Goal: Navigation & Orientation: Find specific page/section

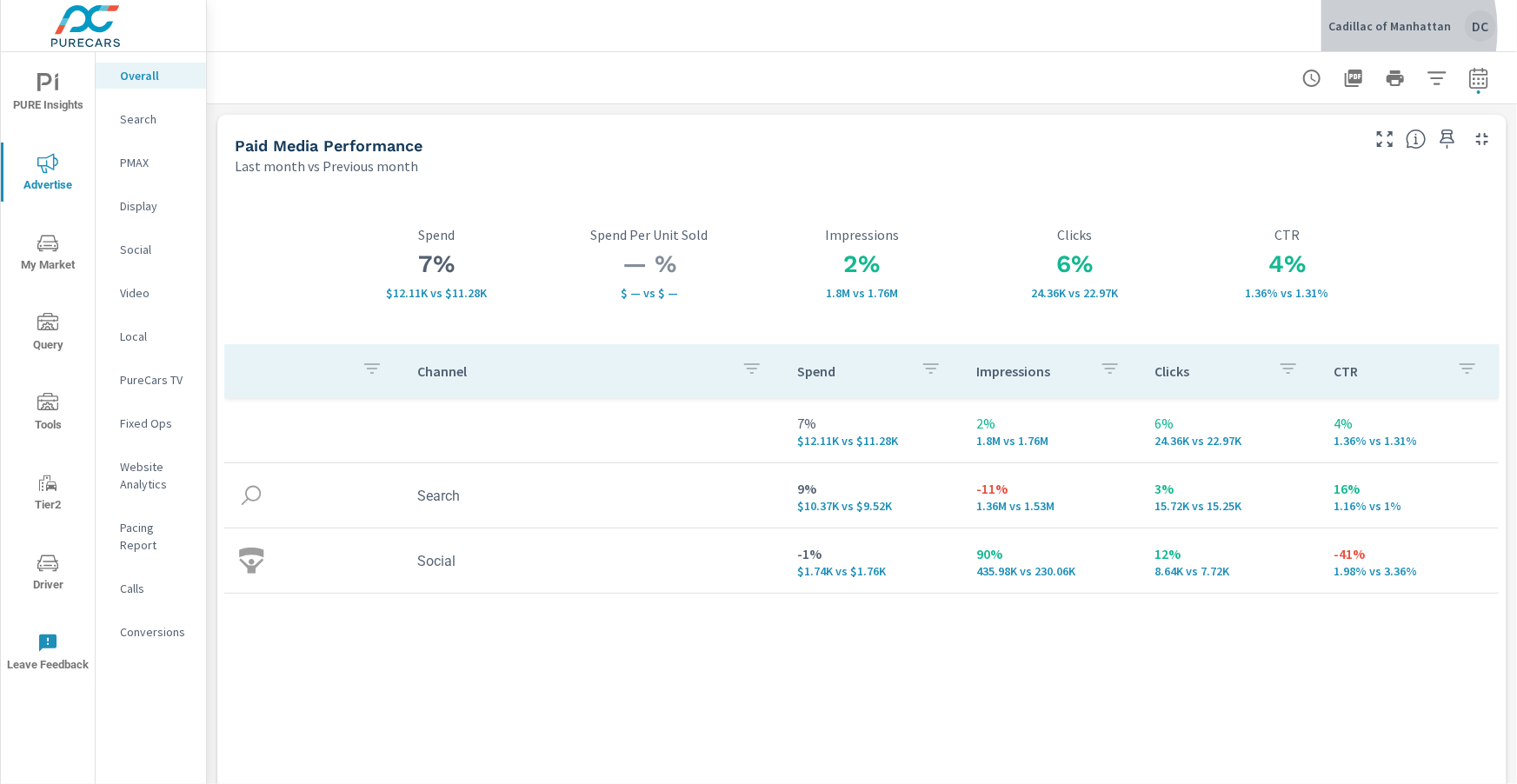
click at [1353, 30] on p "Cadillac of Manhattan" at bounding box center [1388, 26] width 122 height 16
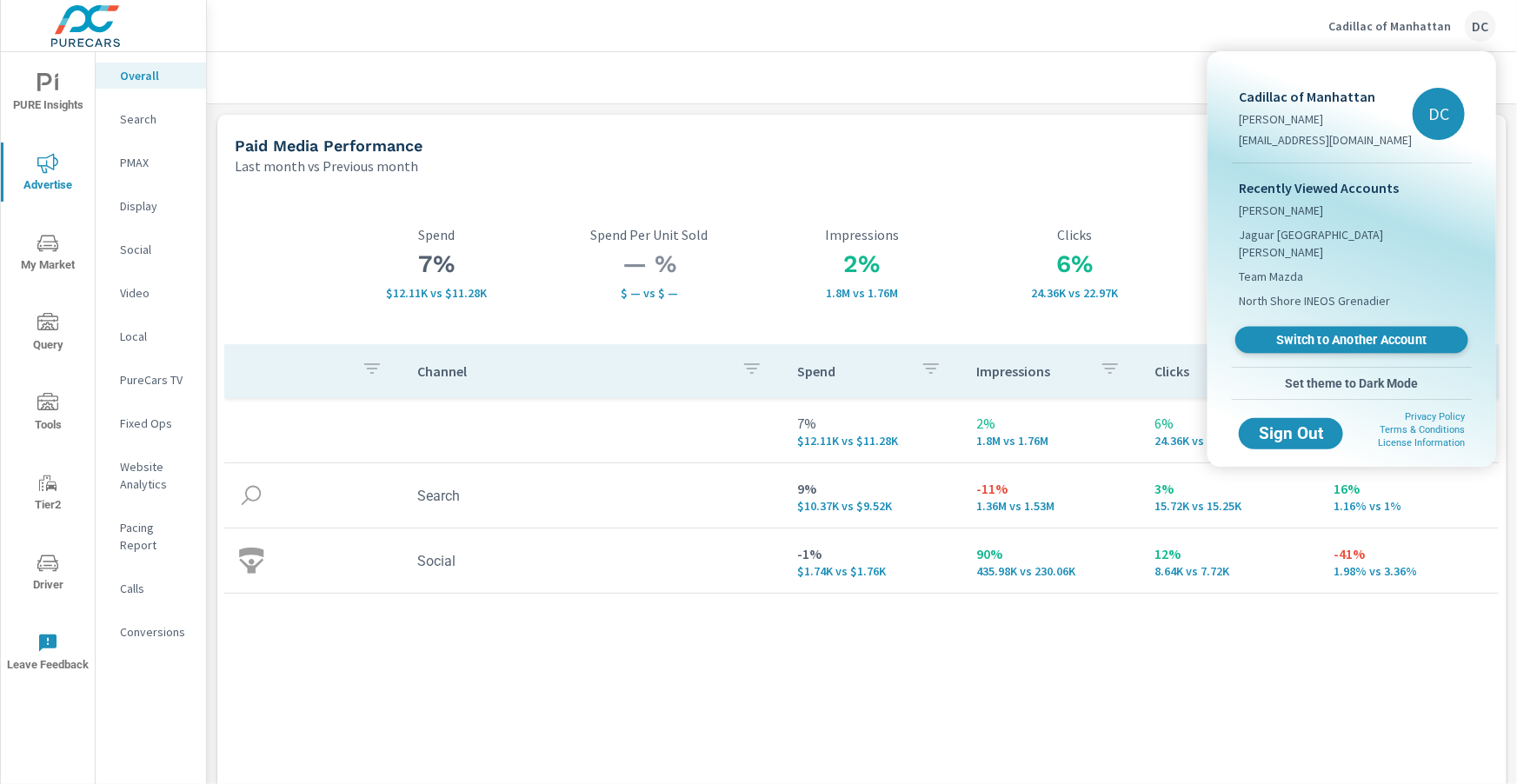
click at [1312, 332] on span "Switch to Another Account" at bounding box center [1351, 340] width 213 height 17
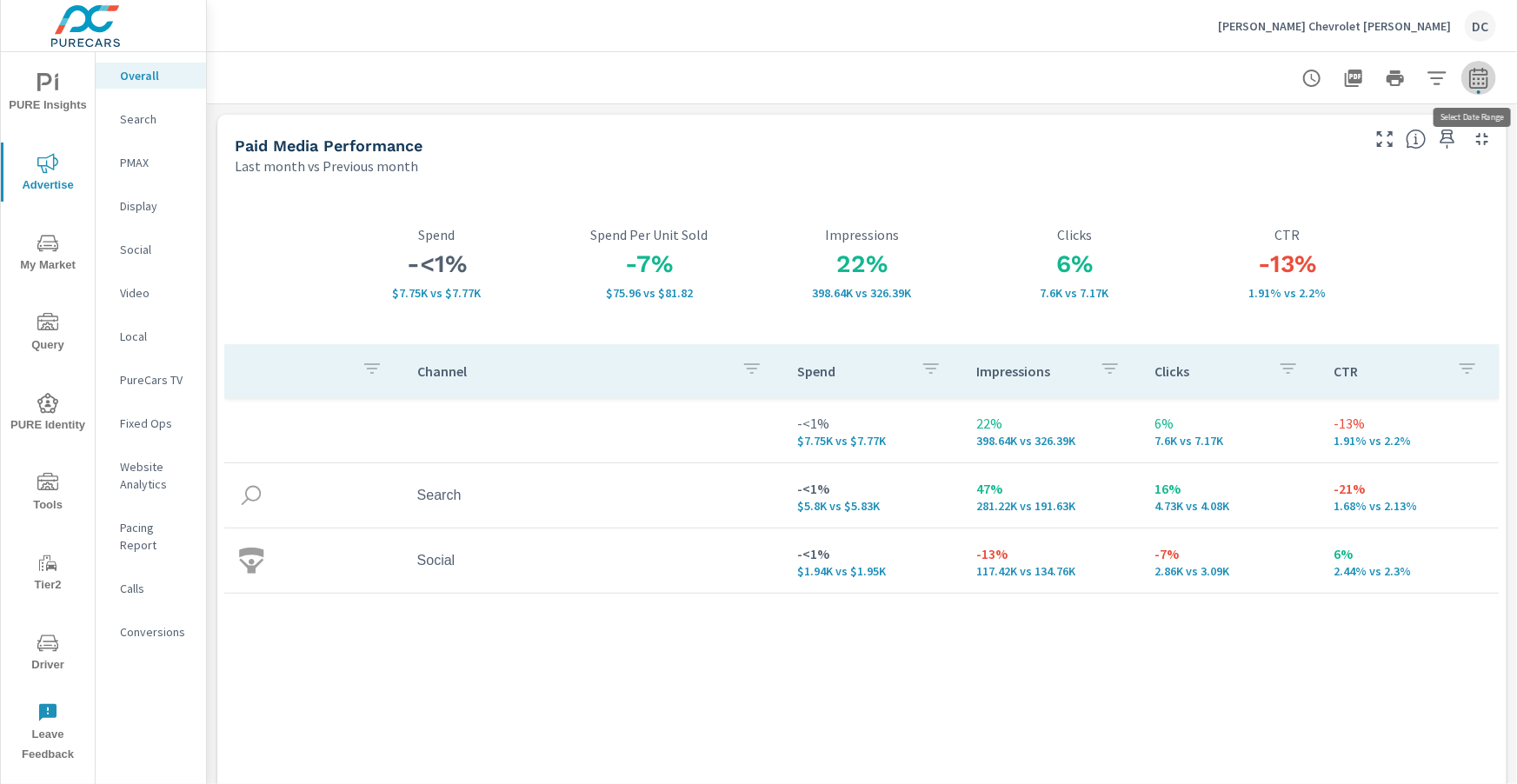
click at [1487, 88] on icon "button" at bounding box center [1478, 78] width 21 height 21
select select "Last month"
select select "Previous month"
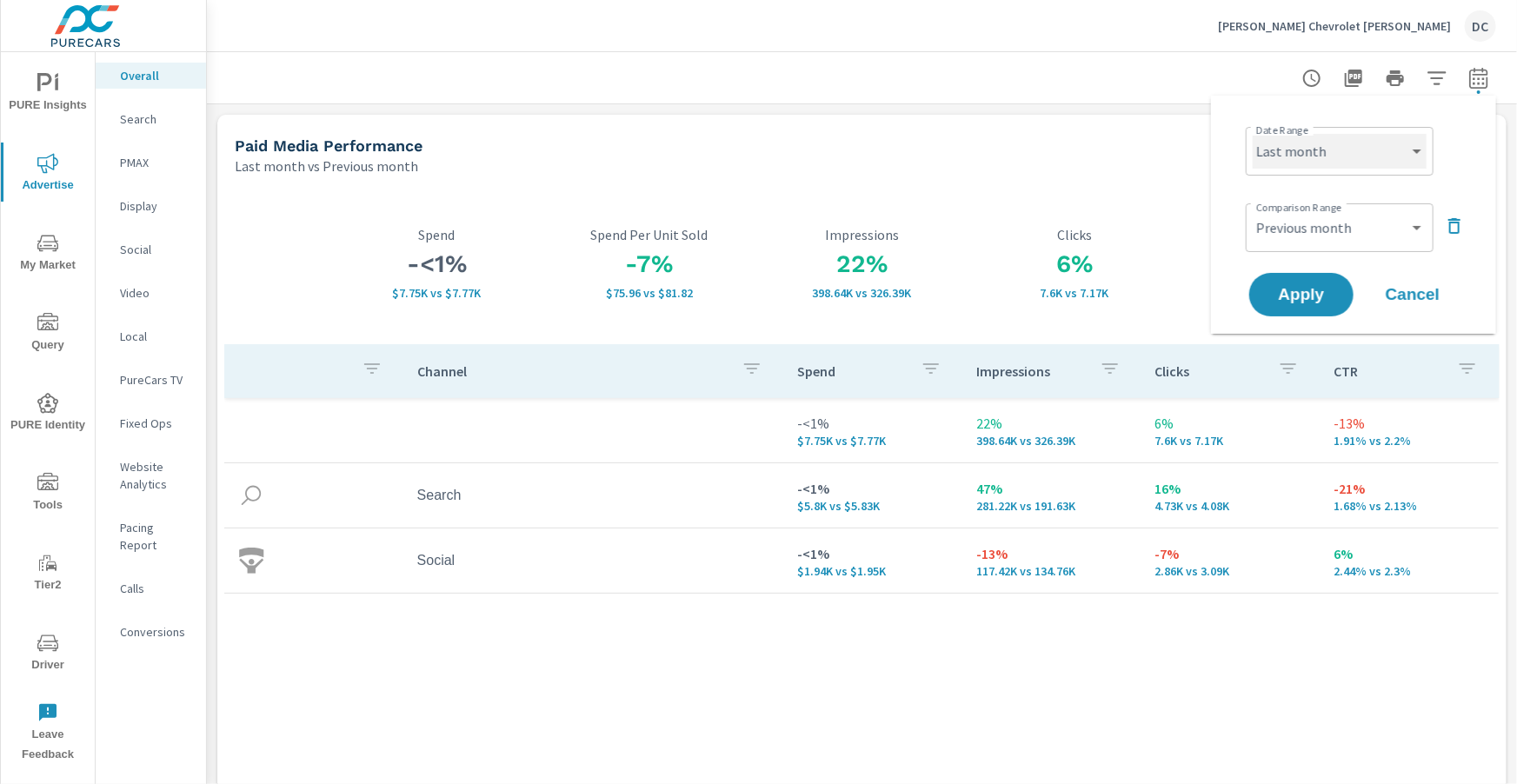
click at [1351, 165] on select "Custom Yesterday Last week Last 7 days Last 14 days Last 30 days Last 45 days L…" at bounding box center [1339, 151] width 173 height 34
click at [1252, 134] on select "Custom Yesterday Last week Last 7 days Last 14 days Last 30 days Last 45 days L…" at bounding box center [1339, 151] width 173 height 34
select select "Month to date"
click at [1307, 273] on button "Apply" at bounding box center [1302, 295] width 108 height 45
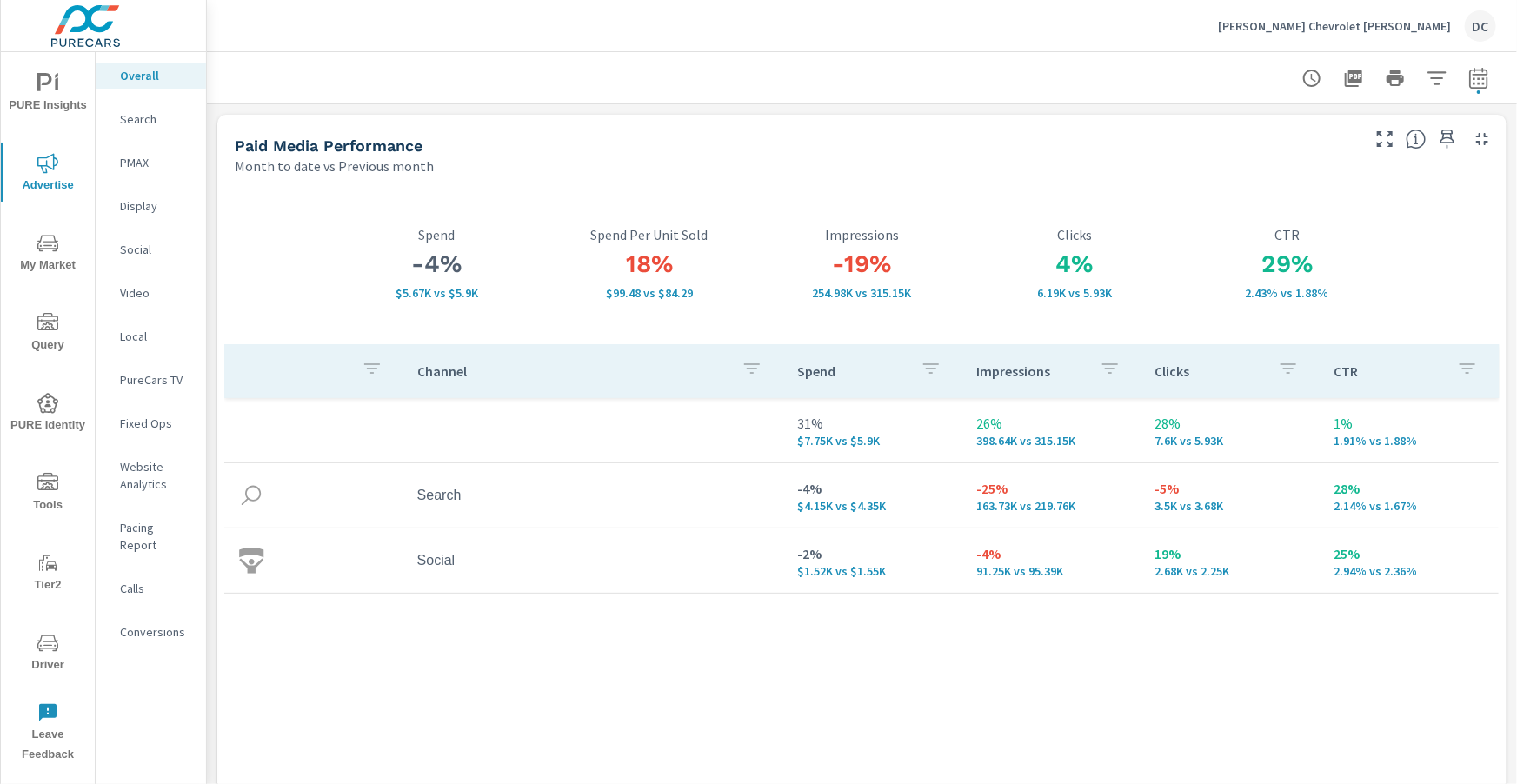
click at [132, 253] on p "Social" at bounding box center [156, 249] width 72 height 18
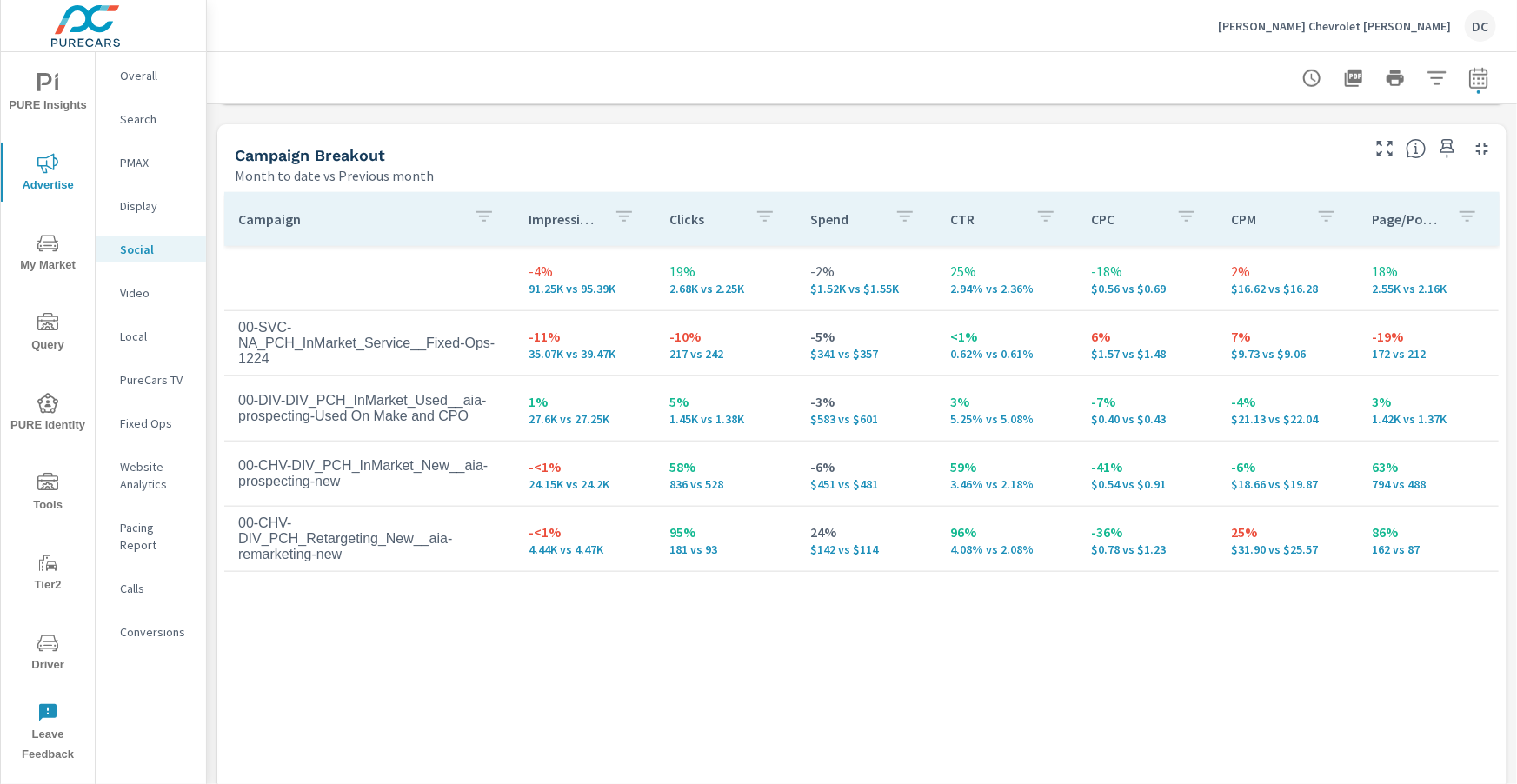
scroll to position [808, 0]
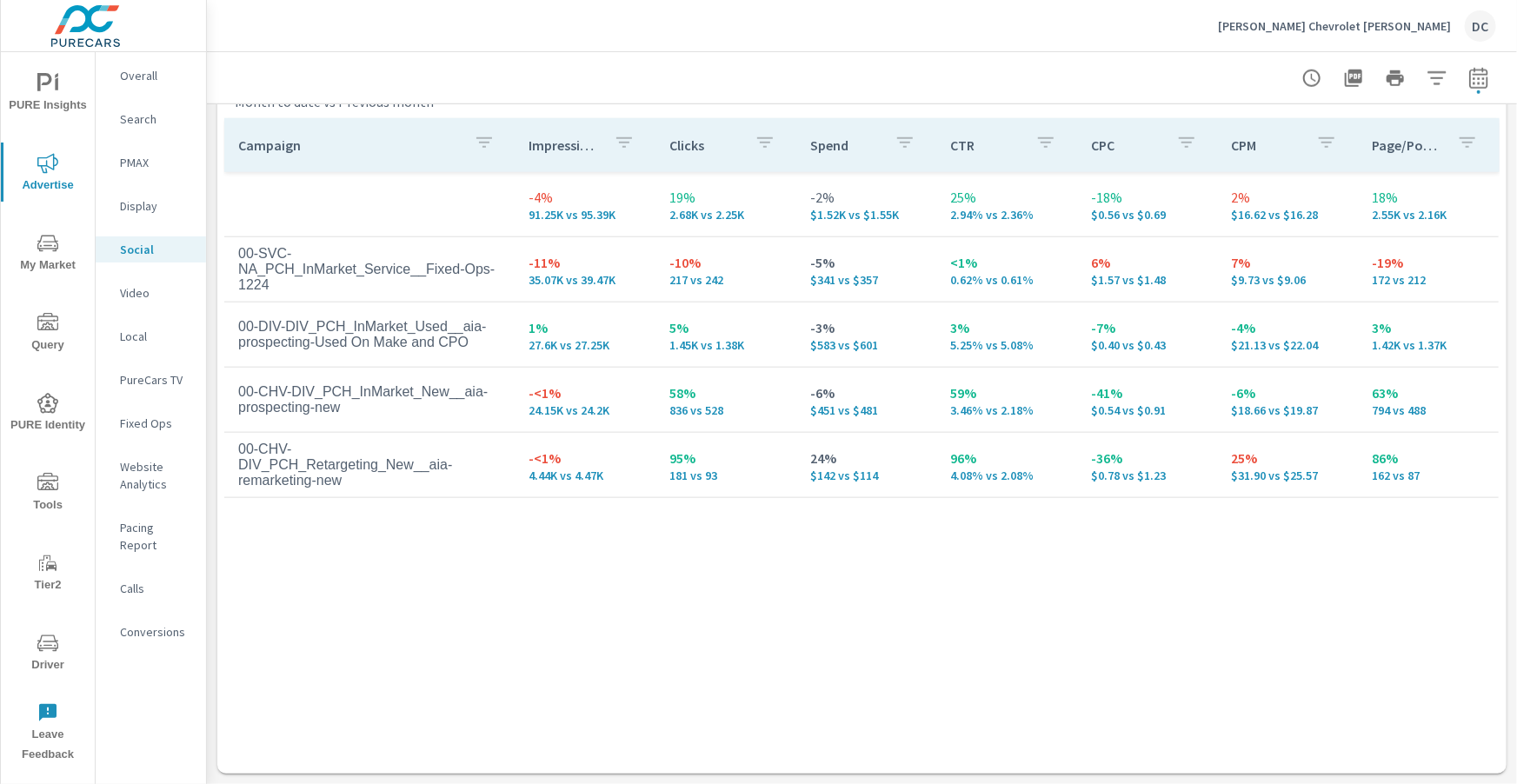
click at [140, 162] on p "PMAX" at bounding box center [156, 162] width 72 height 18
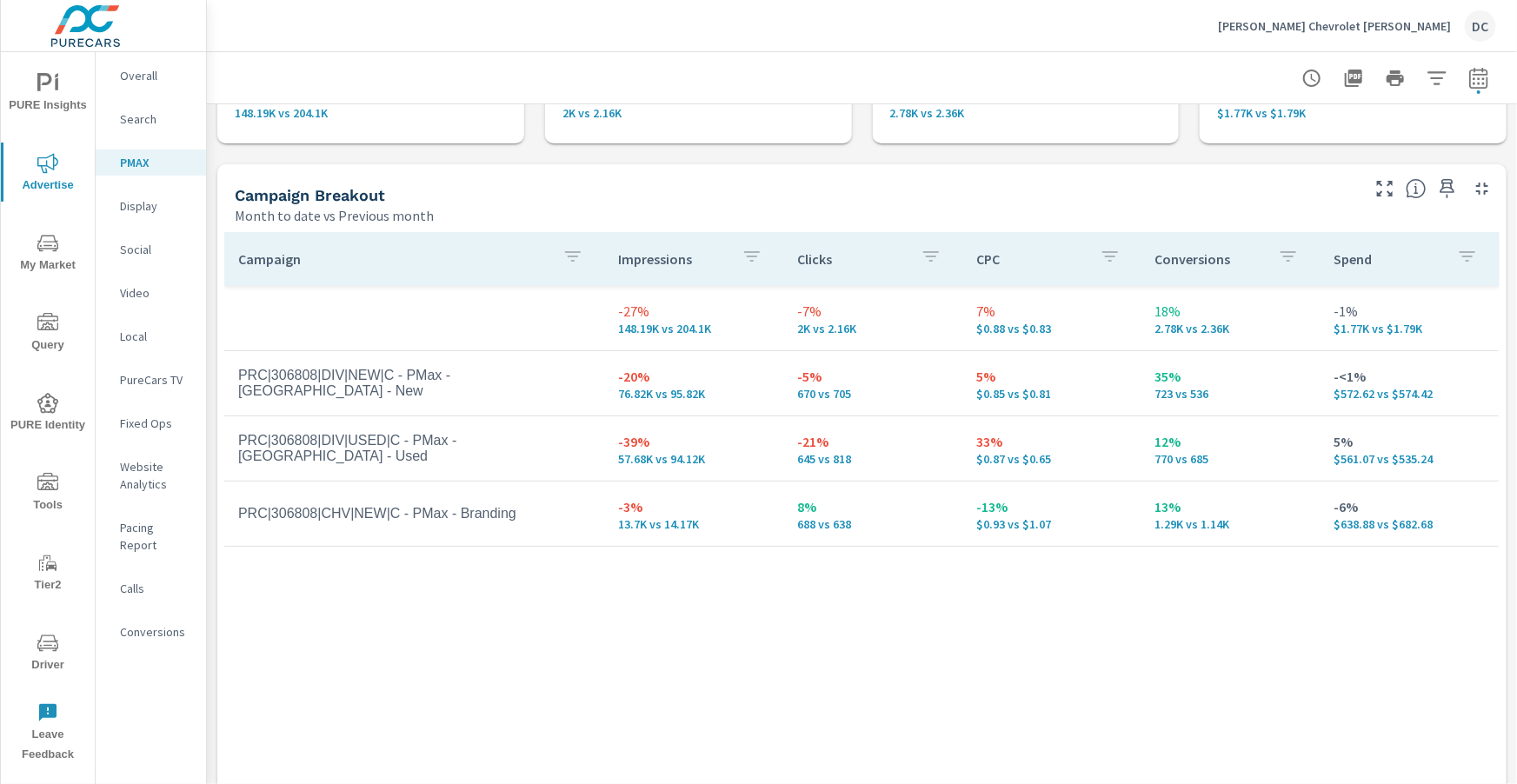
scroll to position [137, 0]
click at [134, 124] on p "Search" at bounding box center [156, 118] width 72 height 18
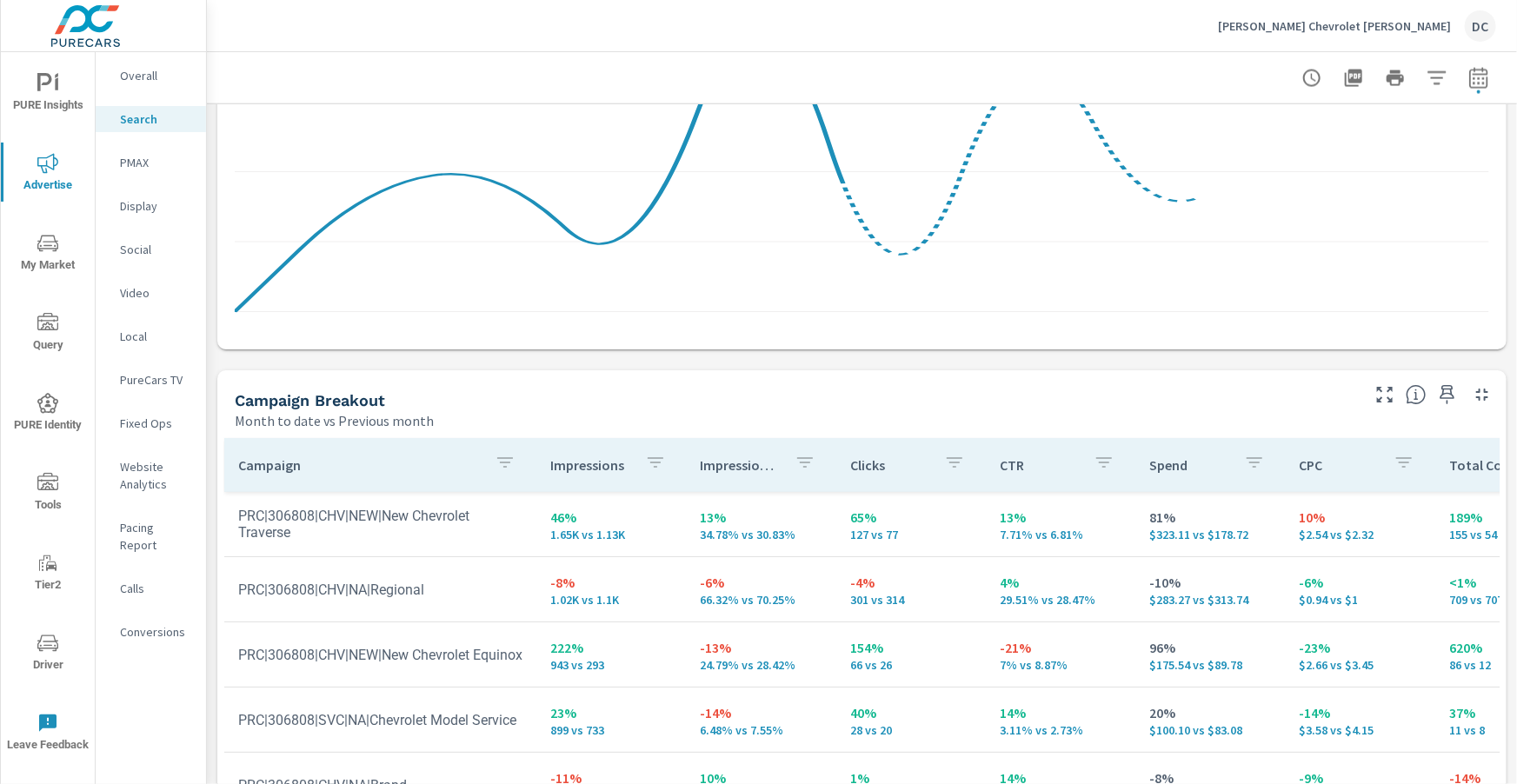
scroll to position [1414, 0]
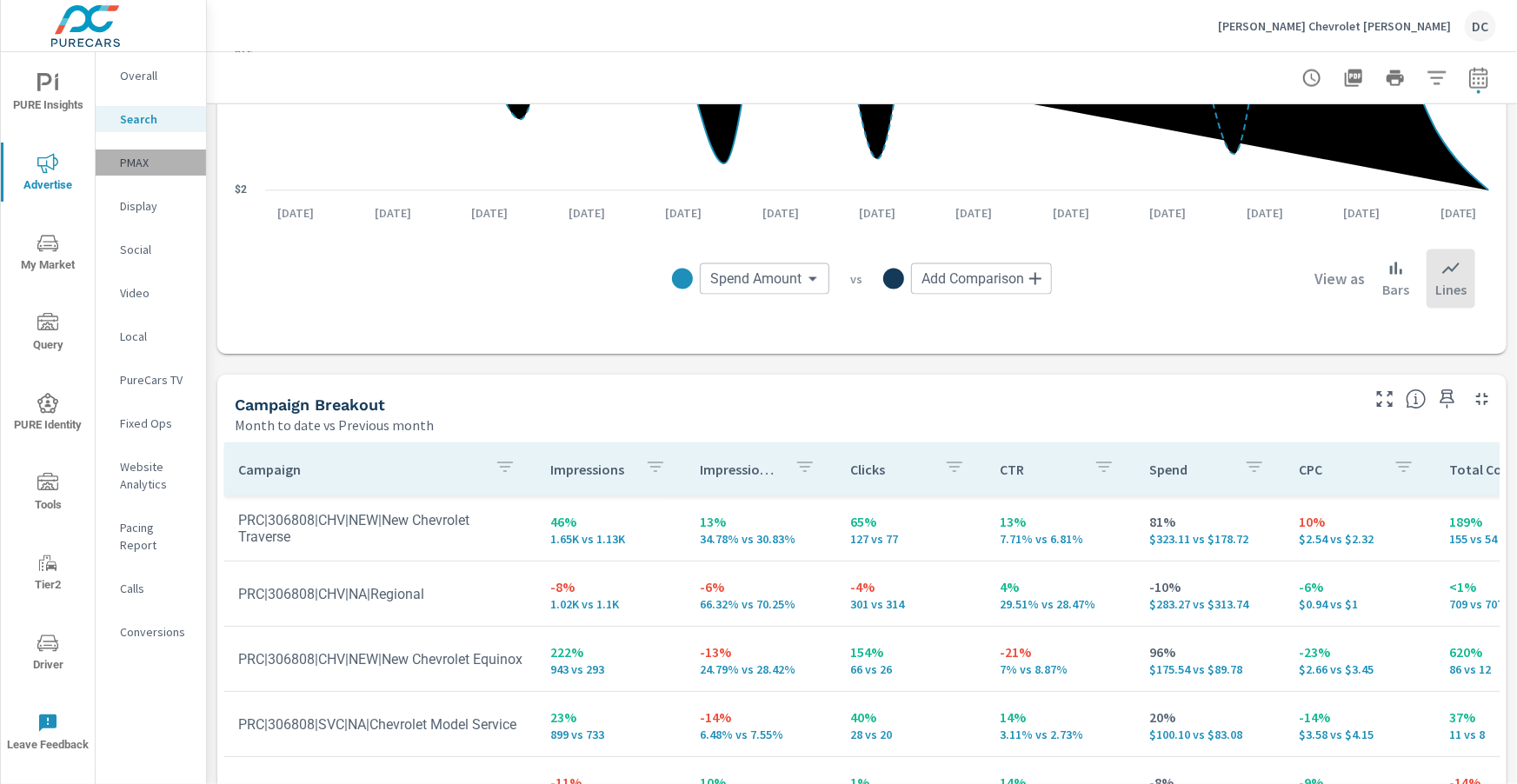
click at [145, 166] on p "PMAX" at bounding box center [156, 162] width 72 height 18
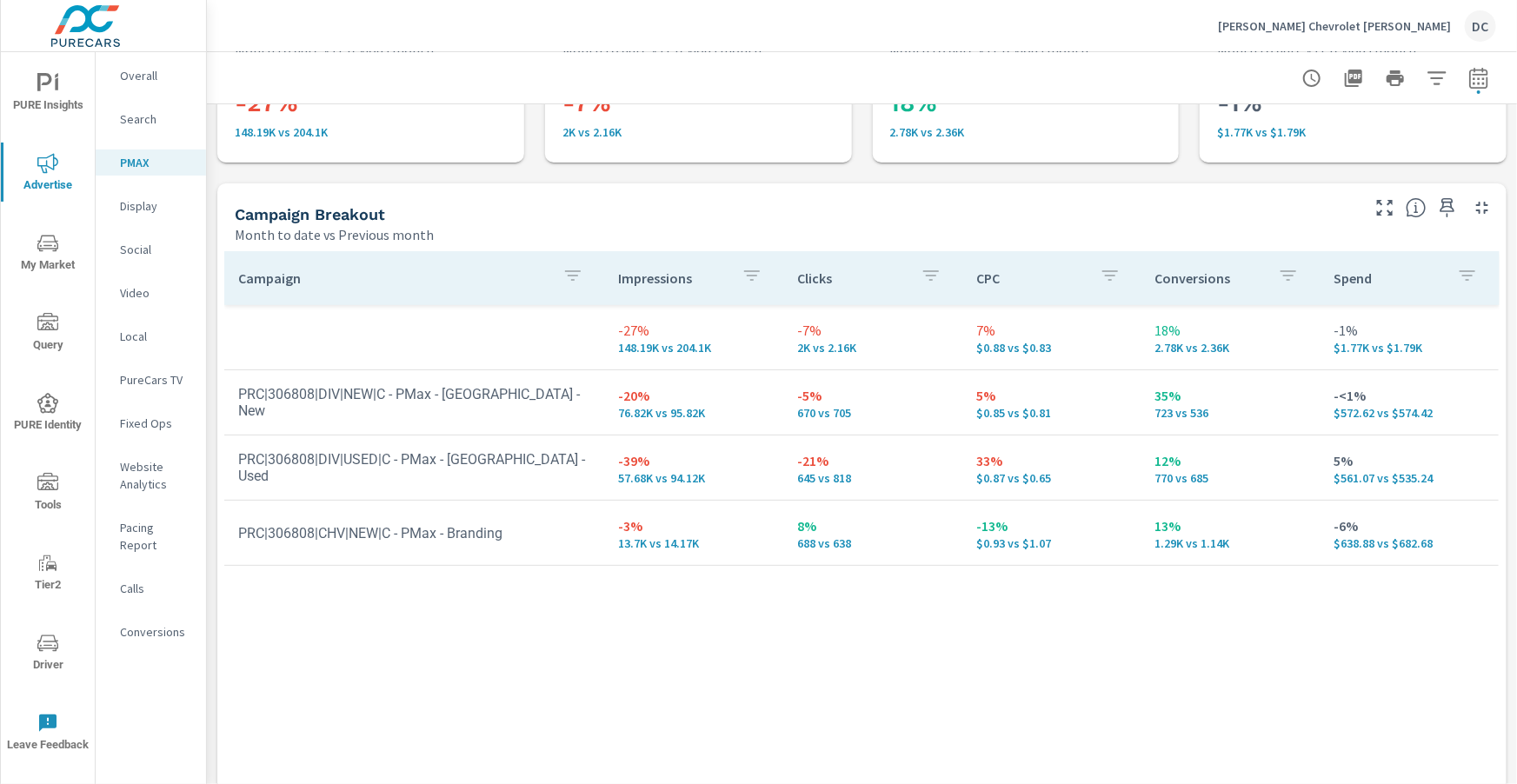
scroll to position [118, 0]
click at [137, 121] on p "Search" at bounding box center [156, 118] width 72 height 18
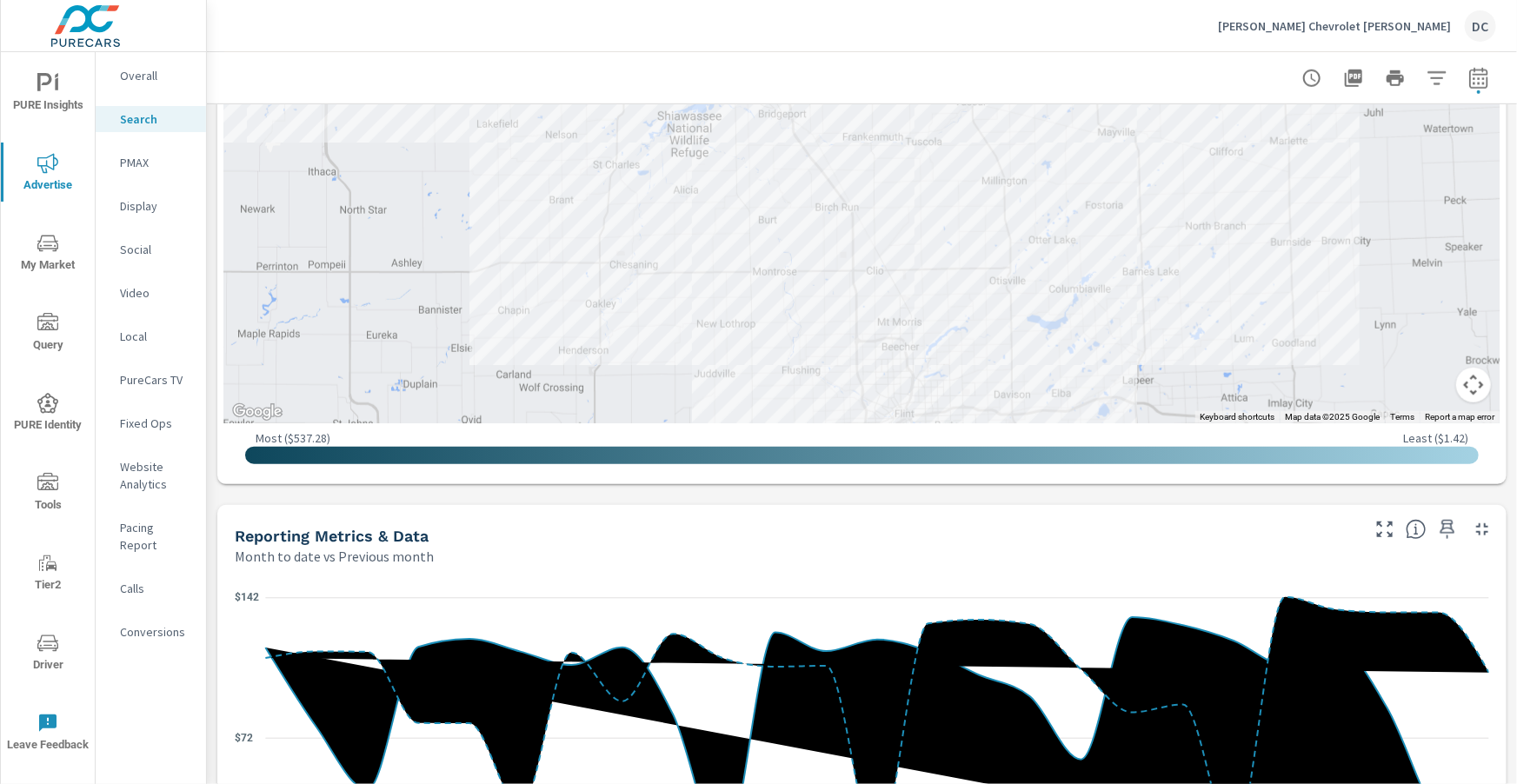
scroll to position [871, 0]
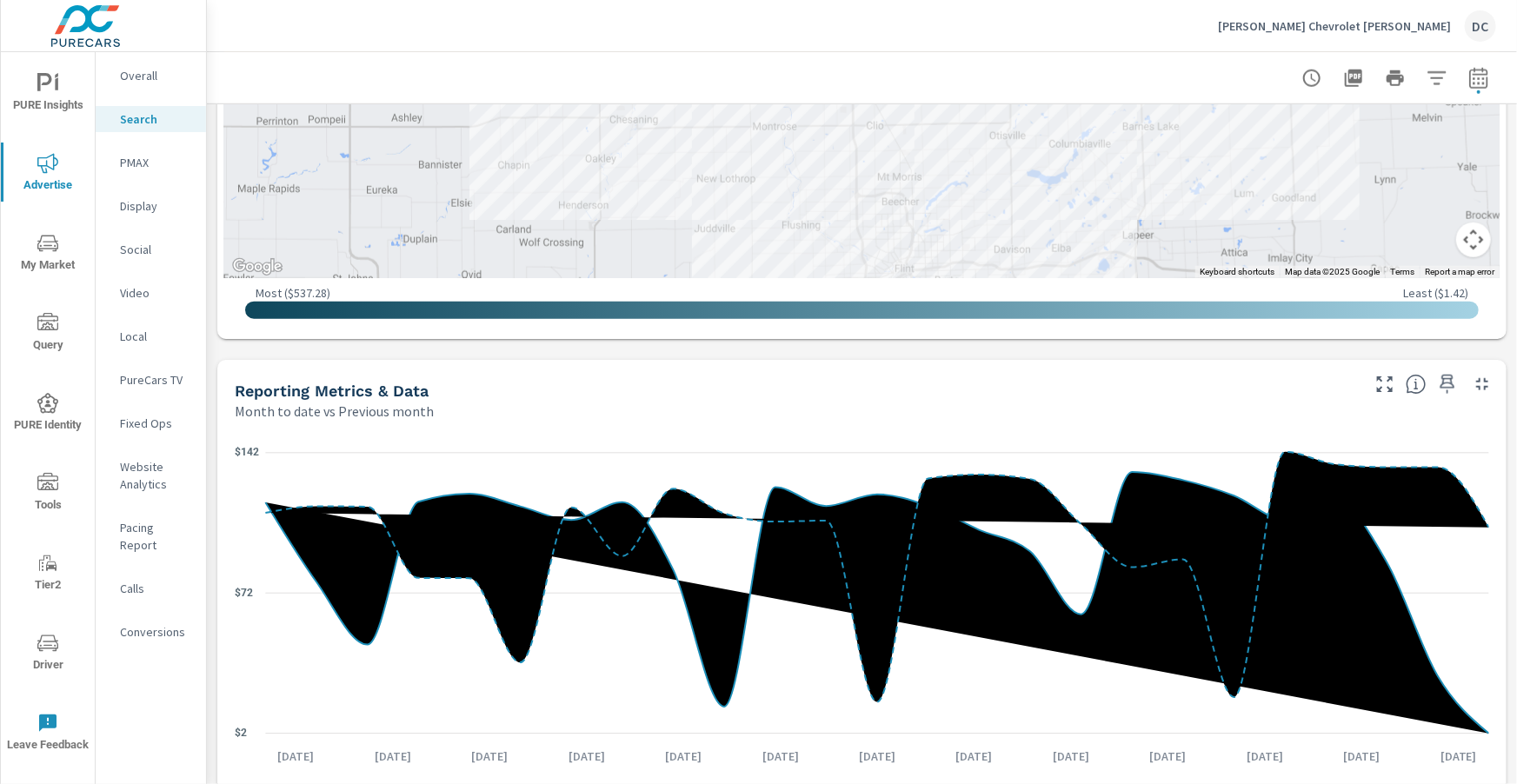
click at [150, 245] on p "Social" at bounding box center [156, 249] width 72 height 18
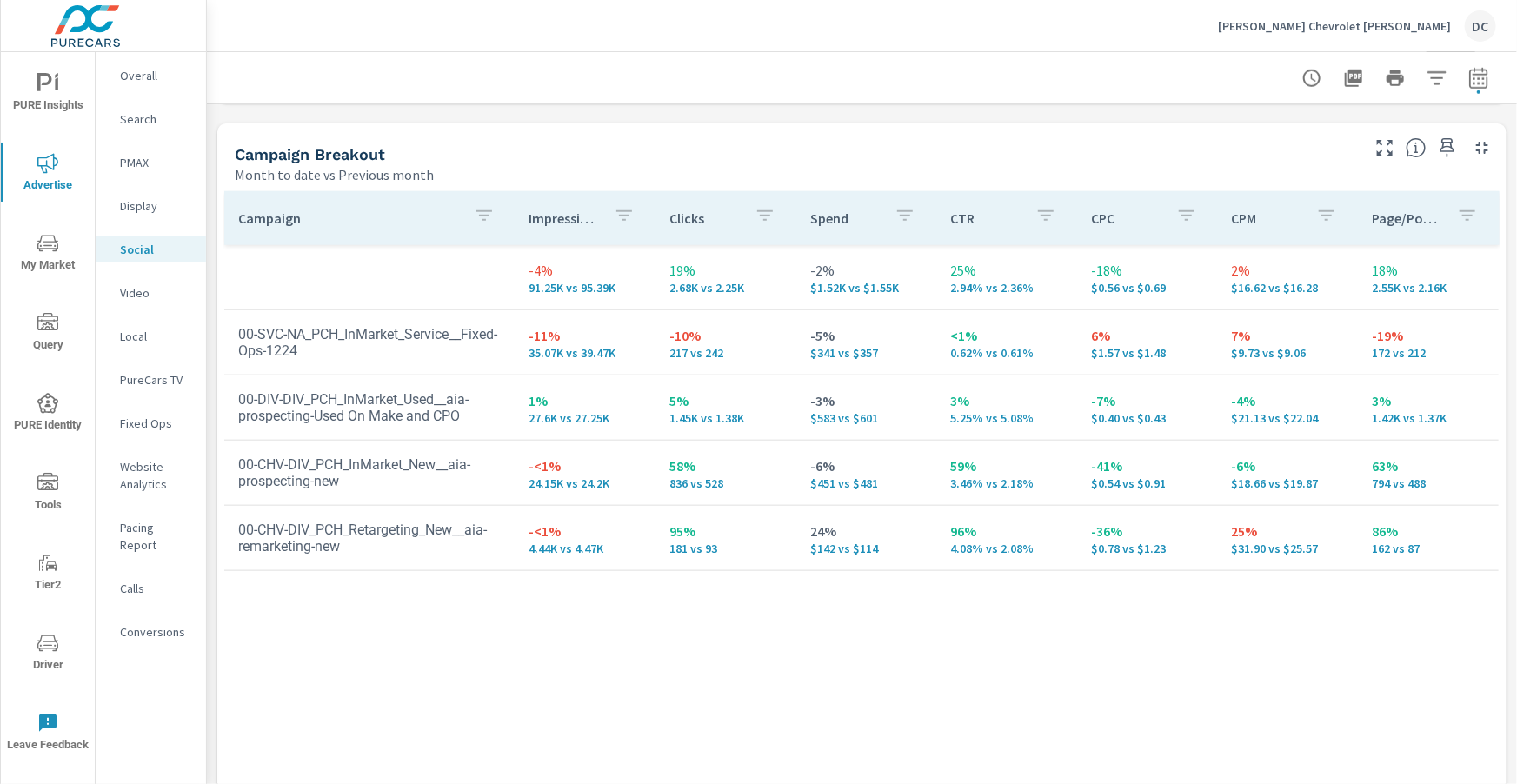
scroll to position [790, 0]
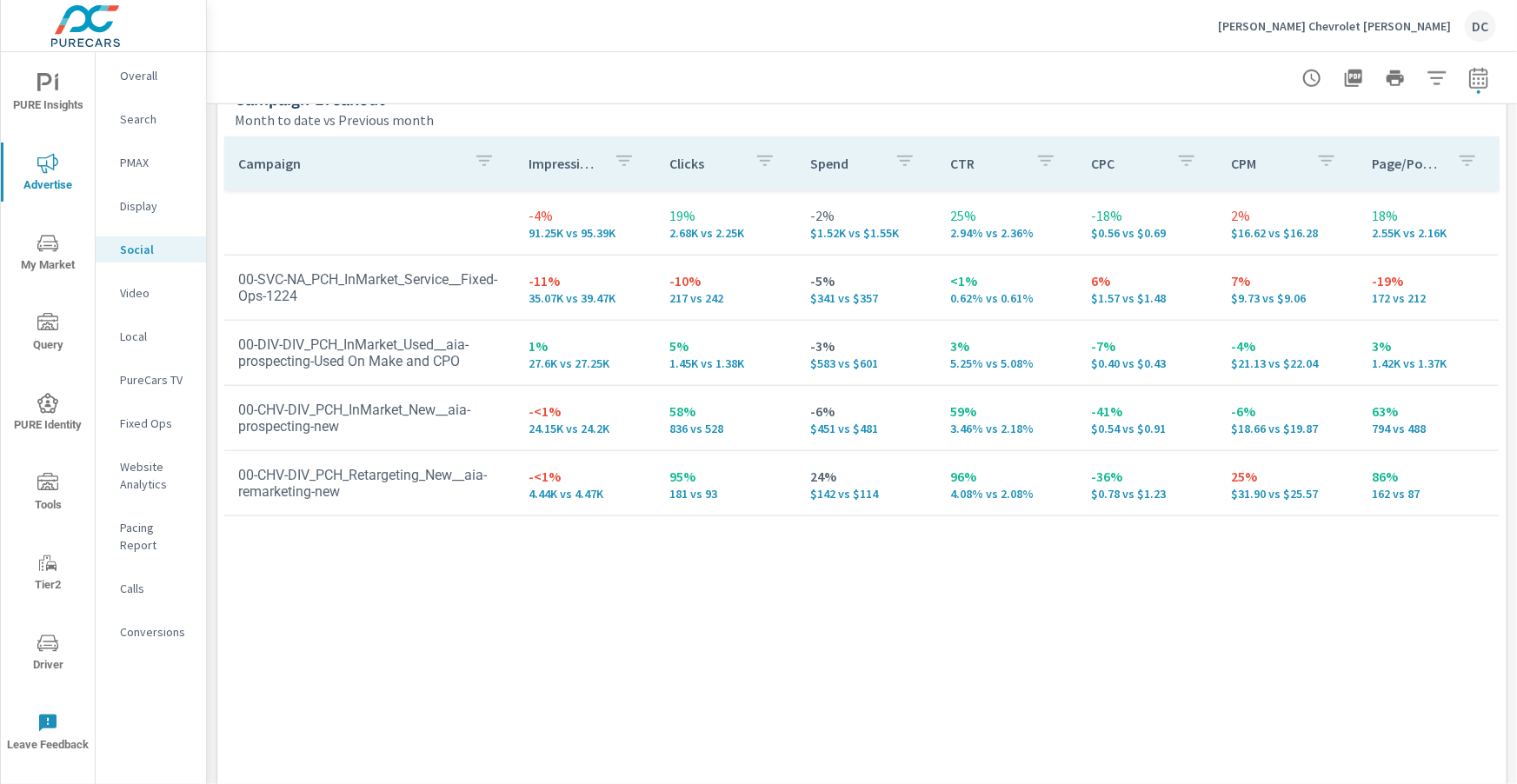
click at [134, 154] on p "PMAX" at bounding box center [156, 162] width 72 height 18
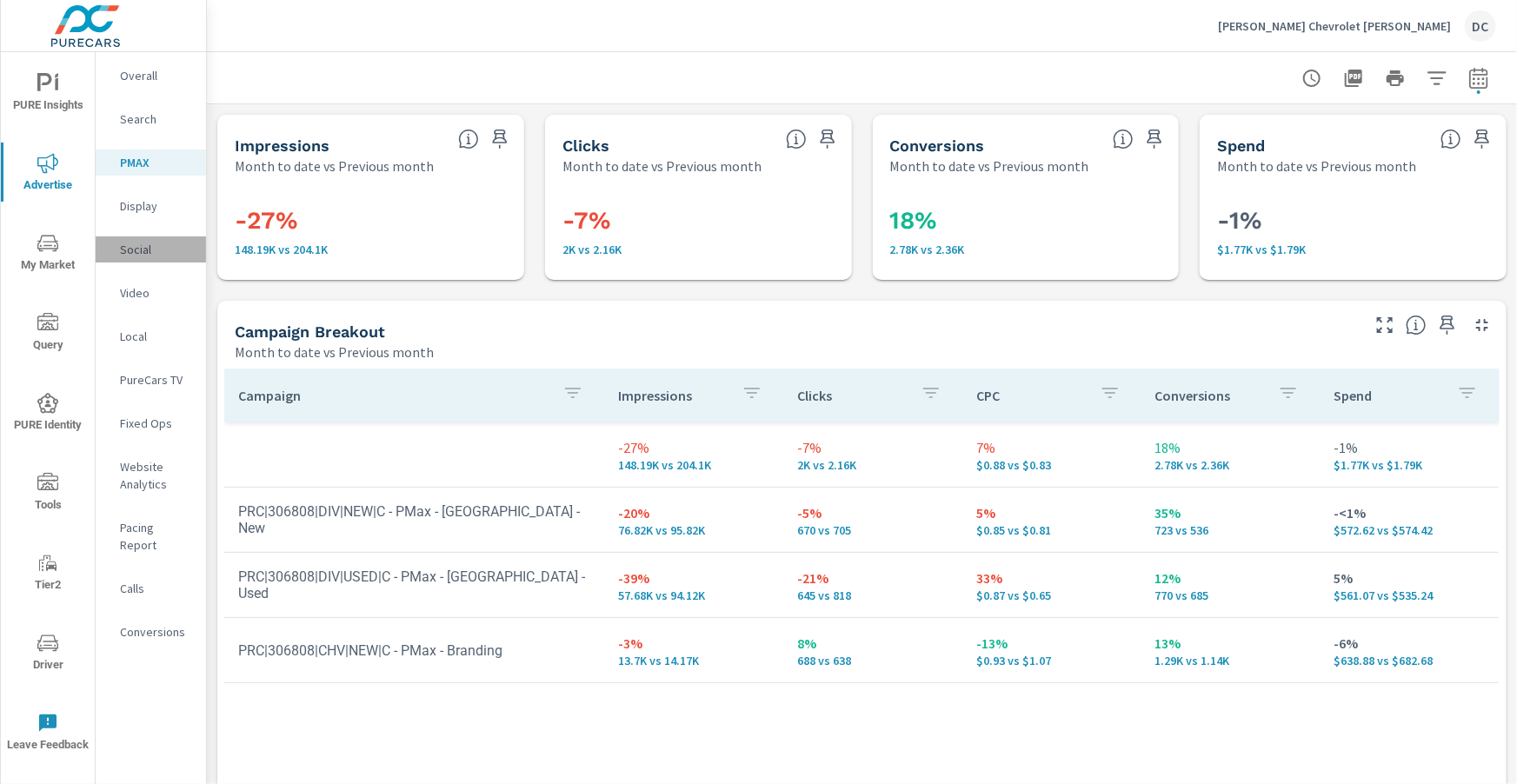
click at [147, 247] on p "Social" at bounding box center [156, 249] width 72 height 18
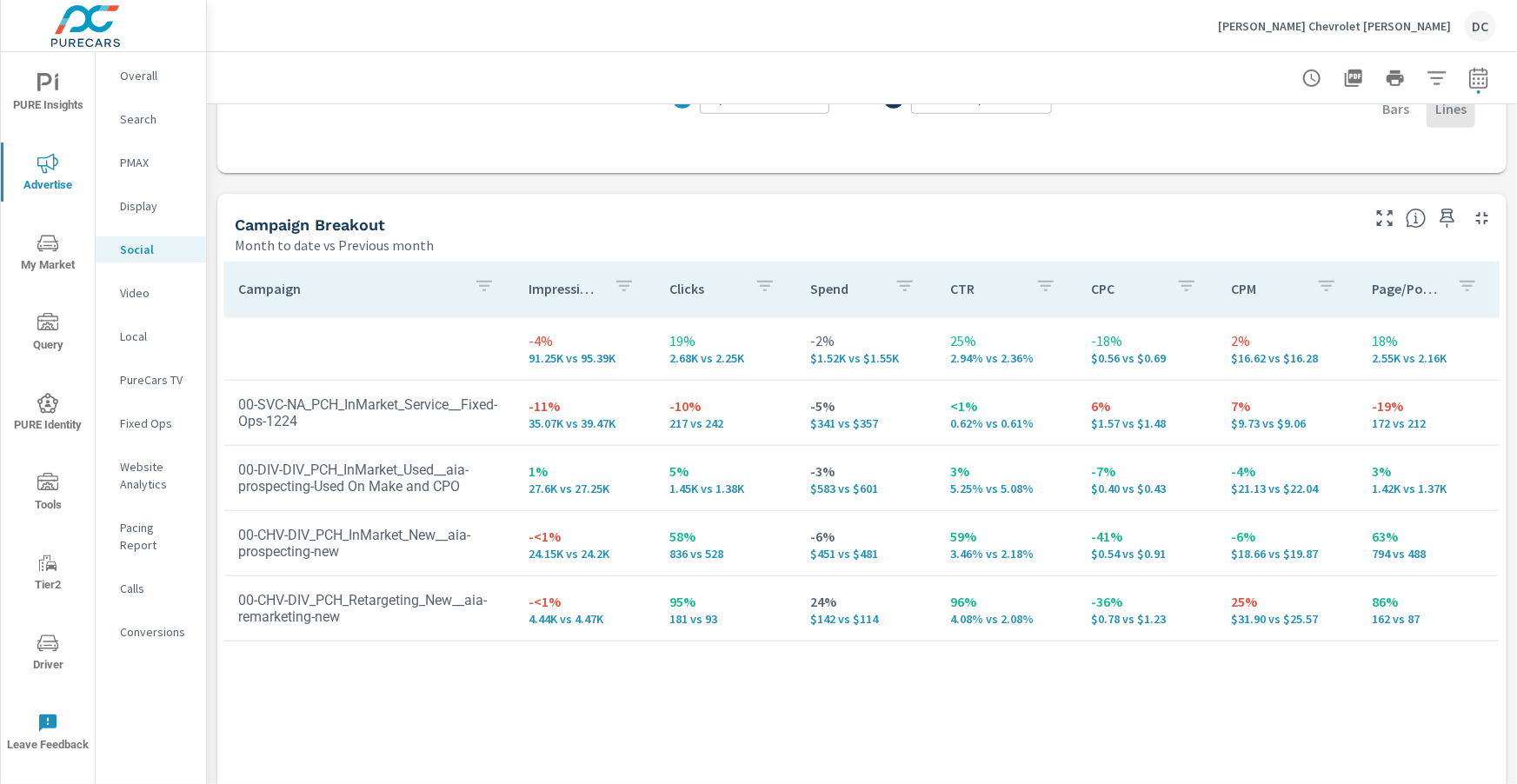
scroll to position [667, 0]
